Goal: Find specific page/section: Find specific page/section

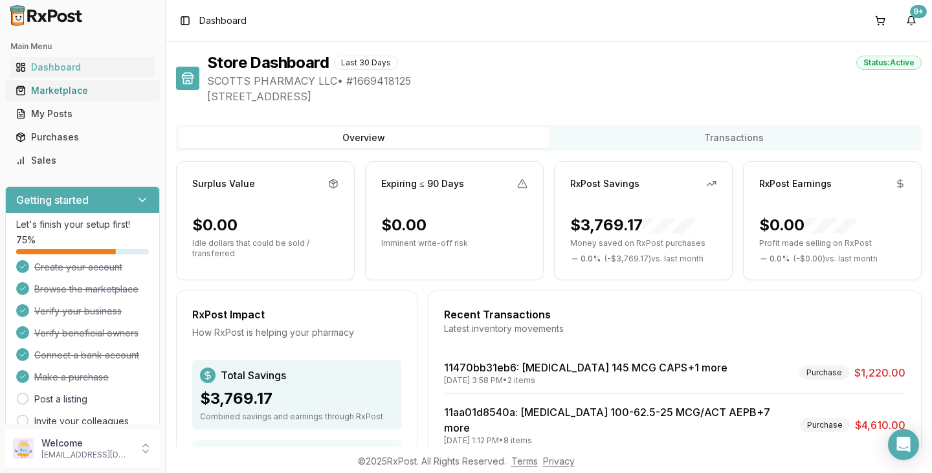
click at [52, 88] on div "Marketplace" at bounding box center [83, 90] width 134 height 13
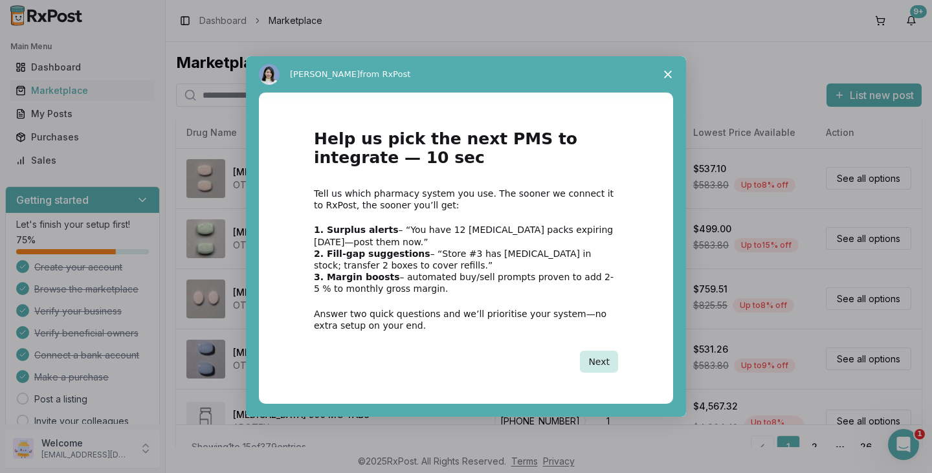
click at [607, 364] on button "Next" at bounding box center [599, 362] width 38 height 22
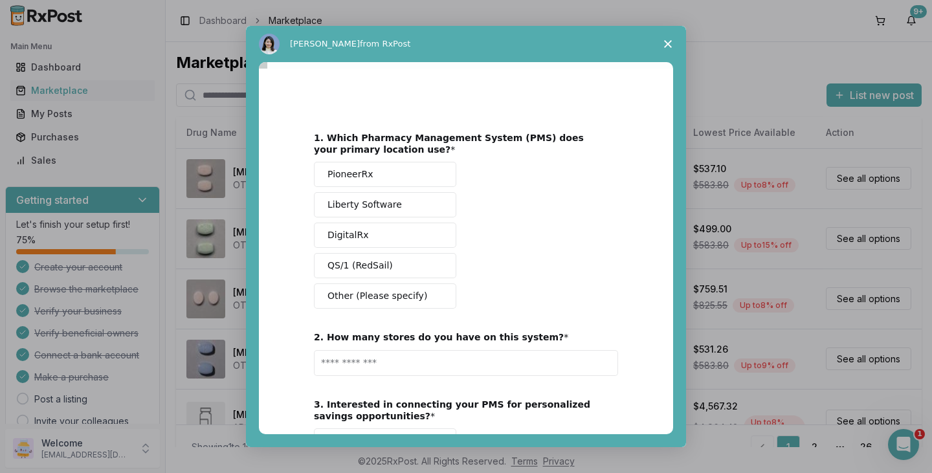
click at [672, 43] on span "Close survey" at bounding box center [668, 44] width 36 height 36
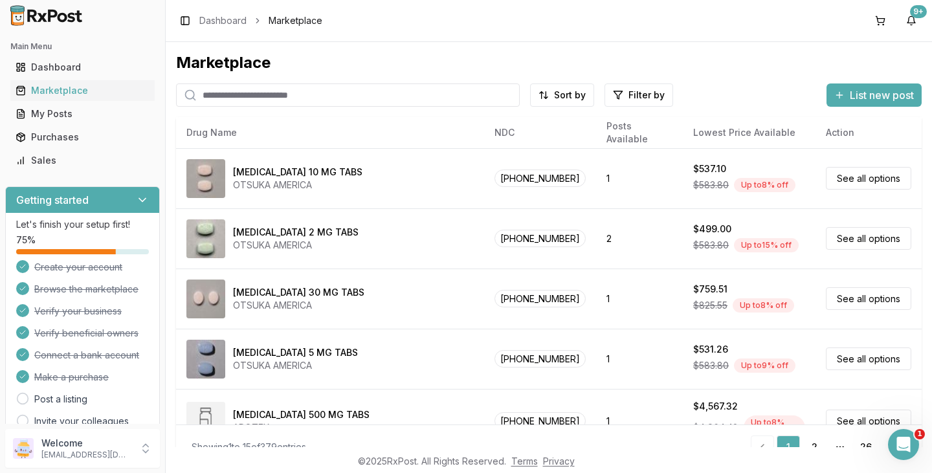
click at [376, 84] on input "search" at bounding box center [348, 95] width 344 height 23
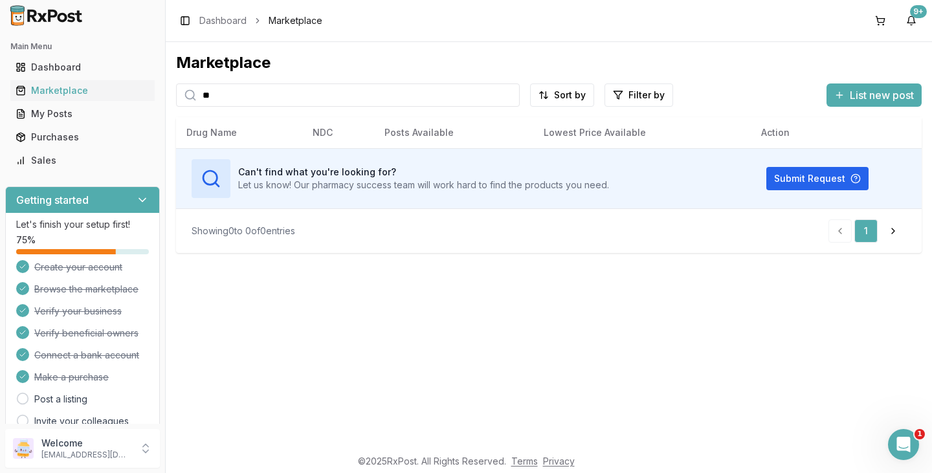
type input "*"
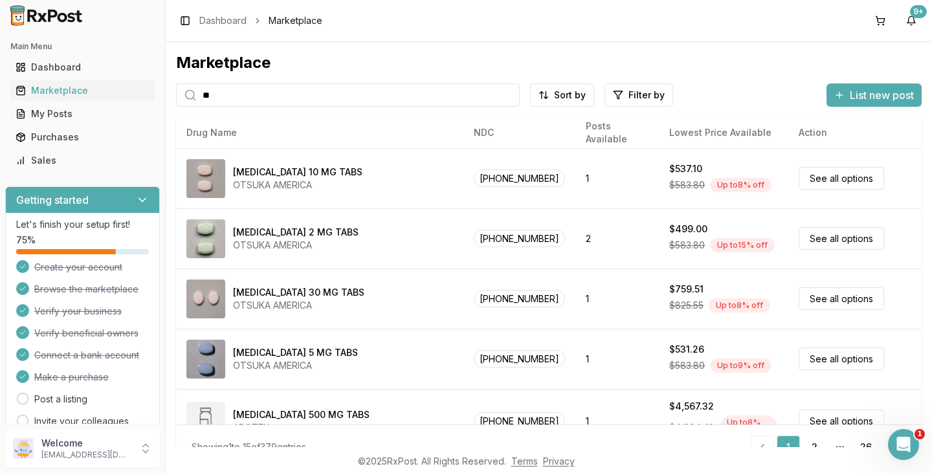
type input "*"
